Goal: Task Accomplishment & Management: Use online tool/utility

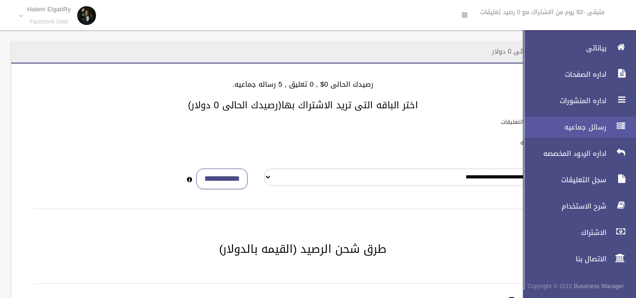
click at [623, 118] on icon at bounding box center [620, 126] width 8 height 19
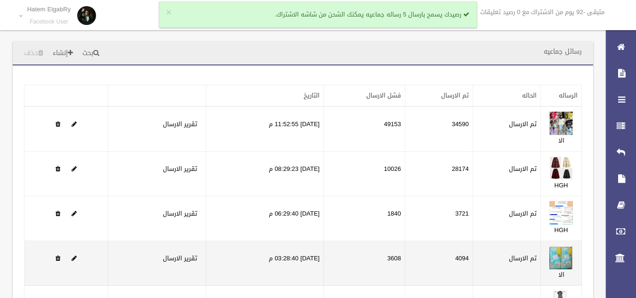
scroll to position [120, 0]
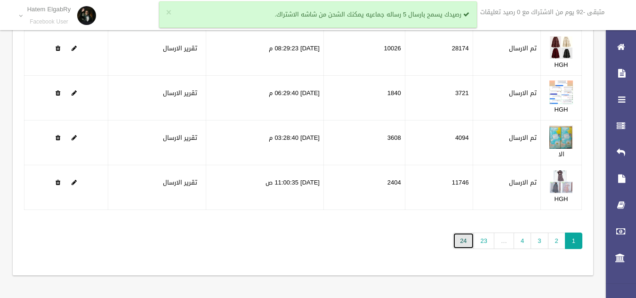
click at [465, 243] on link "24" at bounding box center [463, 240] width 21 height 16
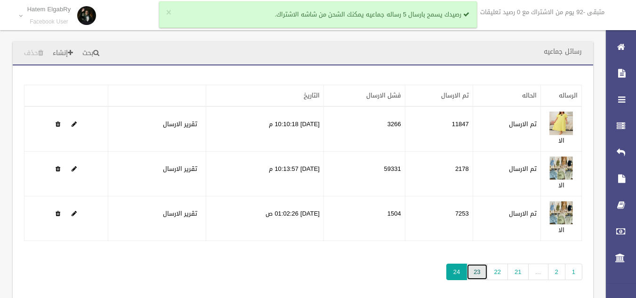
click at [475, 271] on link "23" at bounding box center [476, 271] width 21 height 16
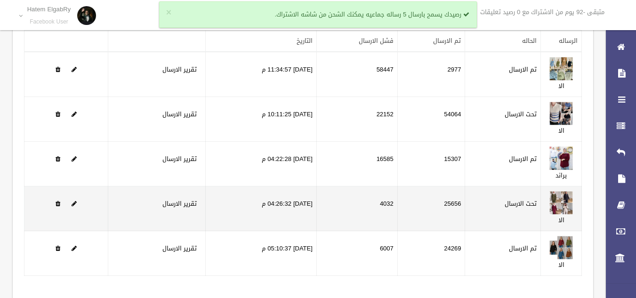
scroll to position [55, 0]
click at [562, 221] on link "الا" at bounding box center [561, 220] width 6 height 12
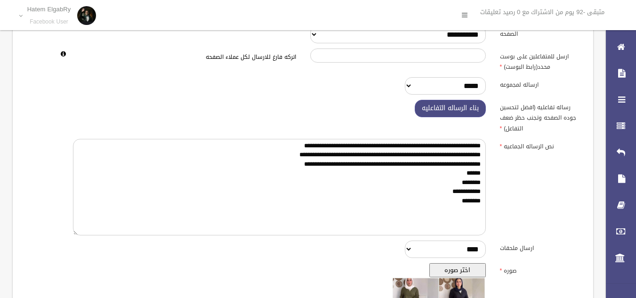
scroll to position [71, 0]
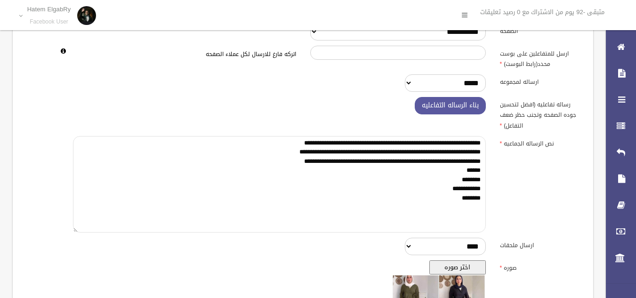
drag, startPoint x: 442, startPoint y: 203, endPoint x: 486, endPoint y: 138, distance: 78.3
click at [486, 114] on div "**********" at bounding box center [279, 105] width 427 height 17
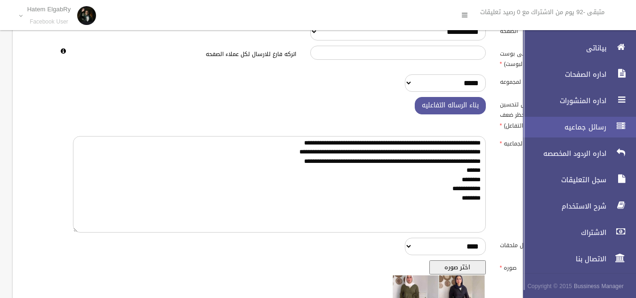
click at [615, 122] on div at bounding box center [620, 126] width 19 height 19
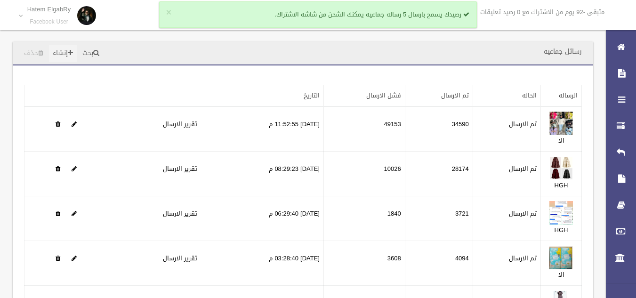
click at [59, 51] on link "إنشاء" at bounding box center [63, 53] width 28 height 17
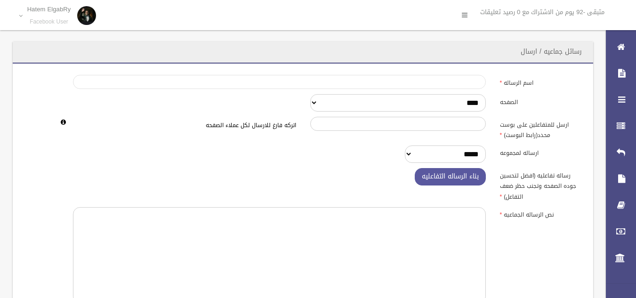
click at [342, 80] on input "اسم الرساله" at bounding box center [279, 82] width 413 height 14
type input "***"
click at [400, 108] on select "**********" at bounding box center [397, 102] width 175 height 17
select select "******"
click at [310, 94] on select "**********" at bounding box center [397, 102] width 175 height 17
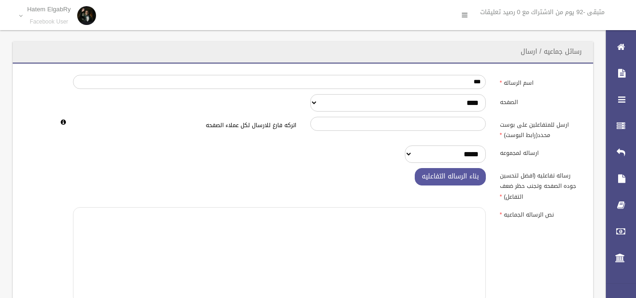
click at [439, 255] on textarea at bounding box center [279, 255] width 413 height 96
paste textarea "**********"
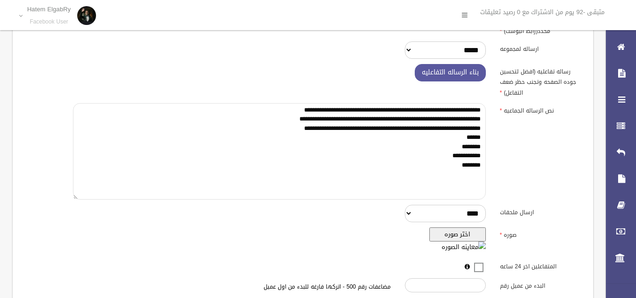
scroll to position [104, 0]
type textarea "**********"
click at [475, 231] on button "اختر صوره" at bounding box center [457, 234] width 56 height 14
click at [477, 227] on button "اختر صوره" at bounding box center [457, 234] width 56 height 14
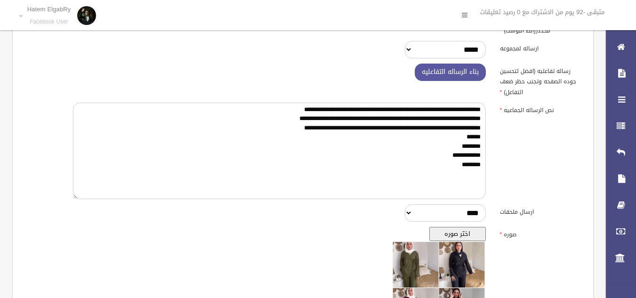
scroll to position [299, 0]
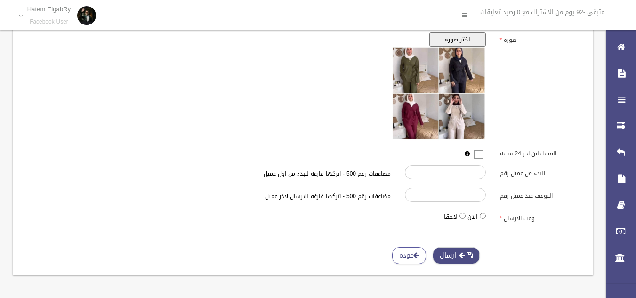
click at [464, 249] on button "ارسال" at bounding box center [455, 255] width 47 height 17
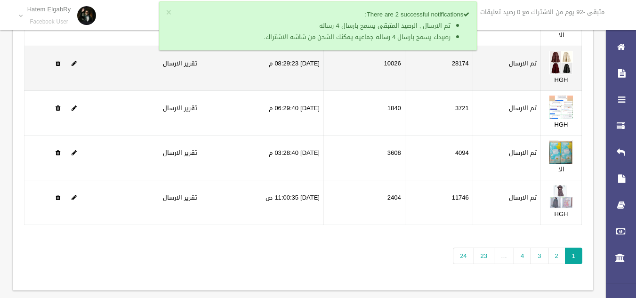
scroll to position [120, 0]
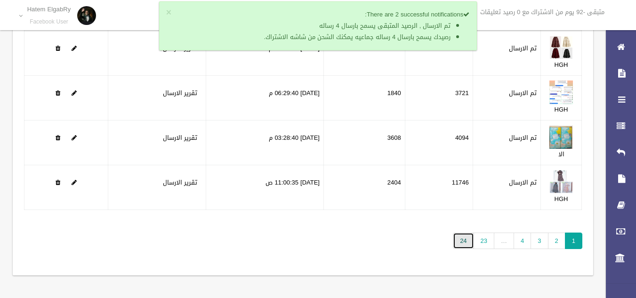
click at [467, 243] on link "24" at bounding box center [463, 240] width 21 height 16
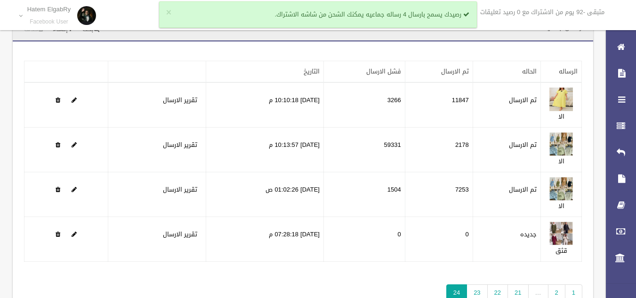
scroll to position [25, 0]
click at [481, 292] on link "23" at bounding box center [476, 291] width 21 height 16
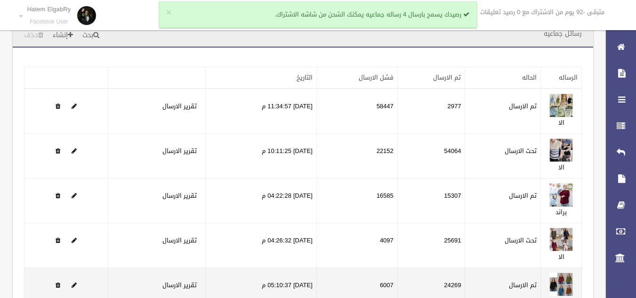
scroll to position [120, 0]
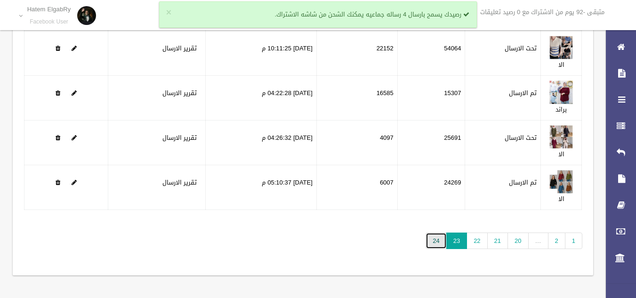
click at [439, 239] on link "24" at bounding box center [435, 240] width 21 height 16
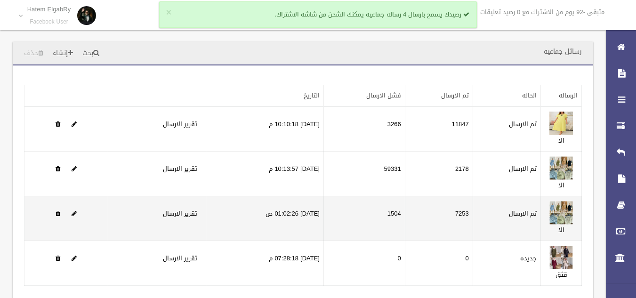
scroll to position [76, 0]
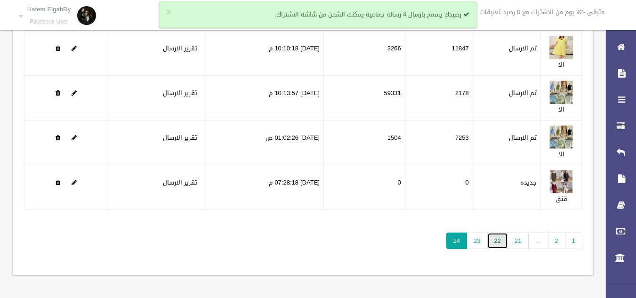
click at [488, 242] on link "22" at bounding box center [497, 240] width 21 height 16
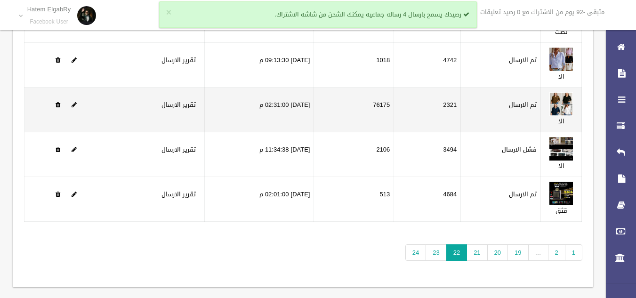
scroll to position [120, 0]
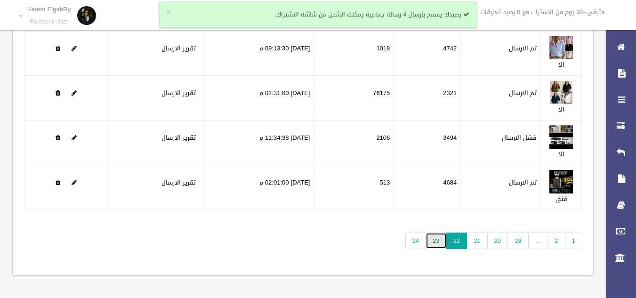
click at [432, 243] on link "23" at bounding box center [435, 240] width 21 height 16
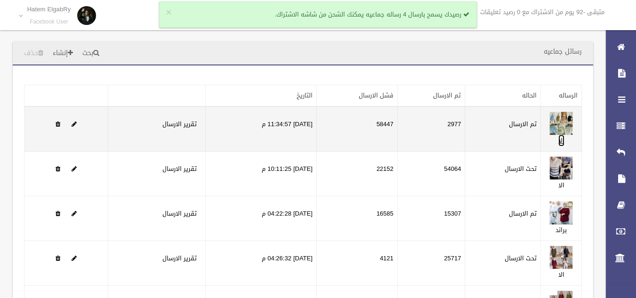
click at [561, 142] on link "الا" at bounding box center [561, 141] width 6 height 12
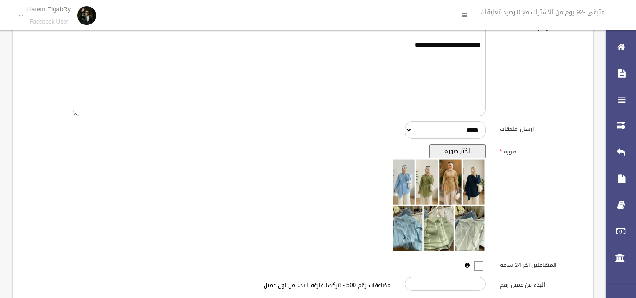
scroll to position [299, 0]
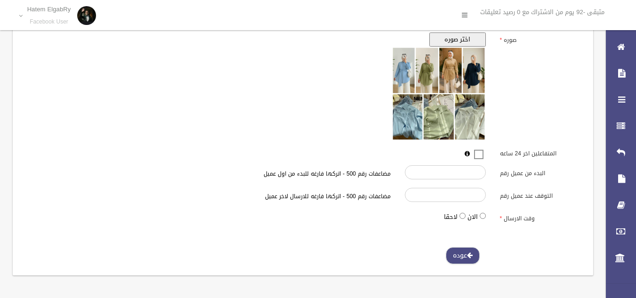
click at [456, 250] on link "عوده" at bounding box center [463, 255] width 34 height 17
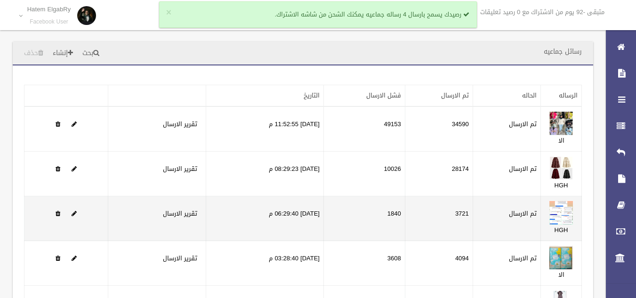
scroll to position [120, 0]
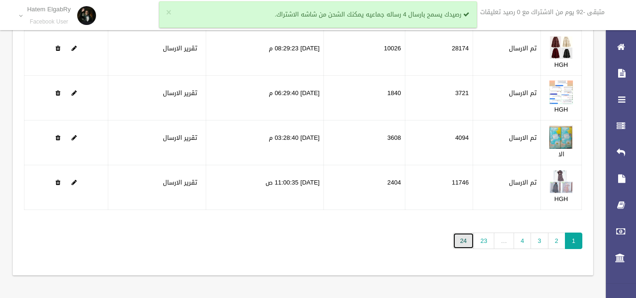
click at [463, 239] on link "24" at bounding box center [463, 240] width 21 height 16
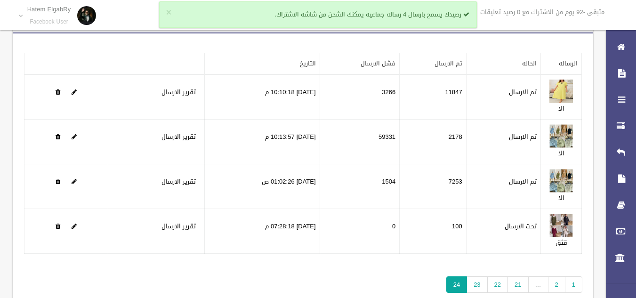
scroll to position [32, 0]
